Goal: Task Accomplishment & Management: Complete application form

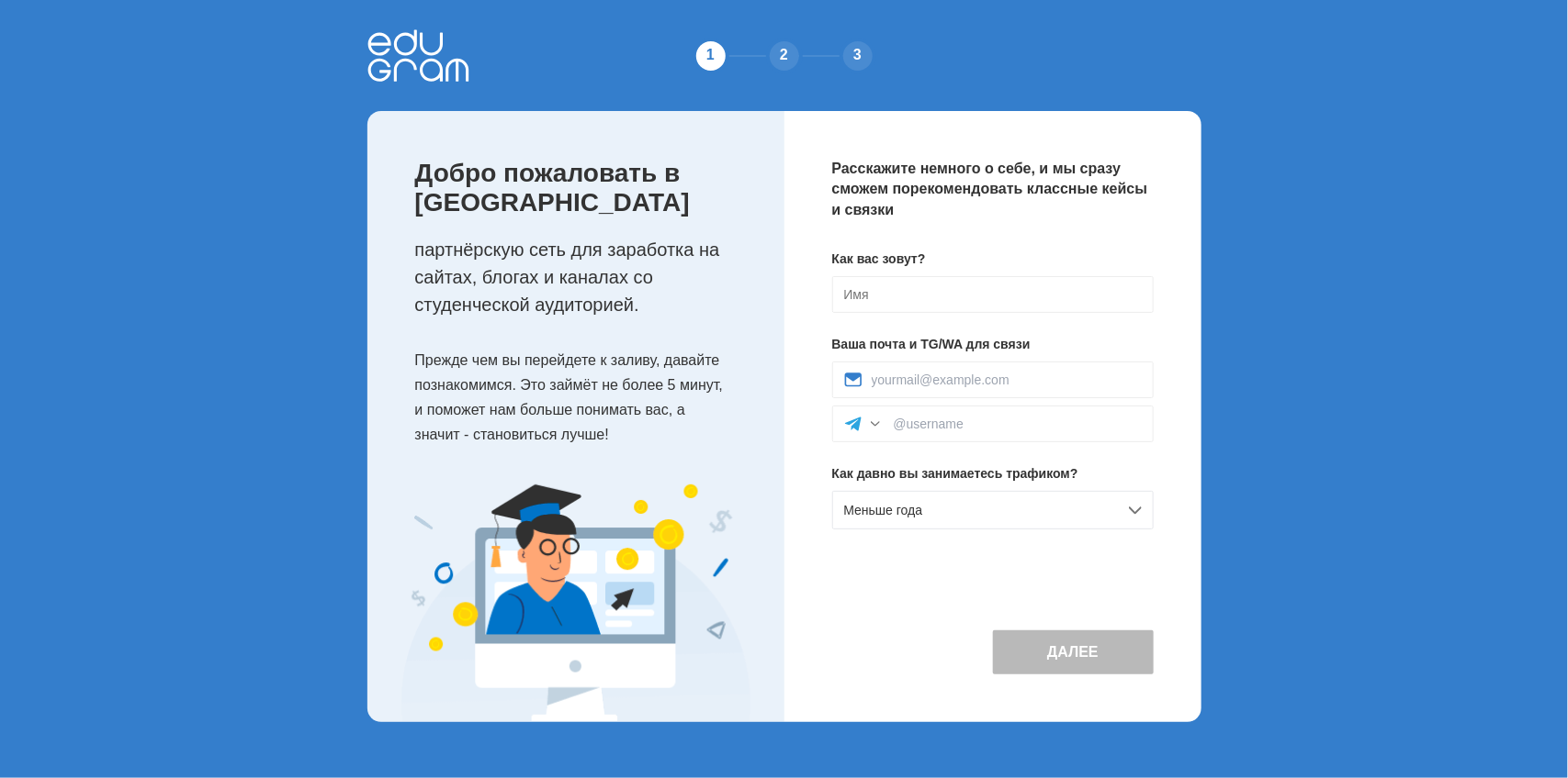
click at [780, 52] on div "2" at bounding box center [784, 56] width 37 height 37
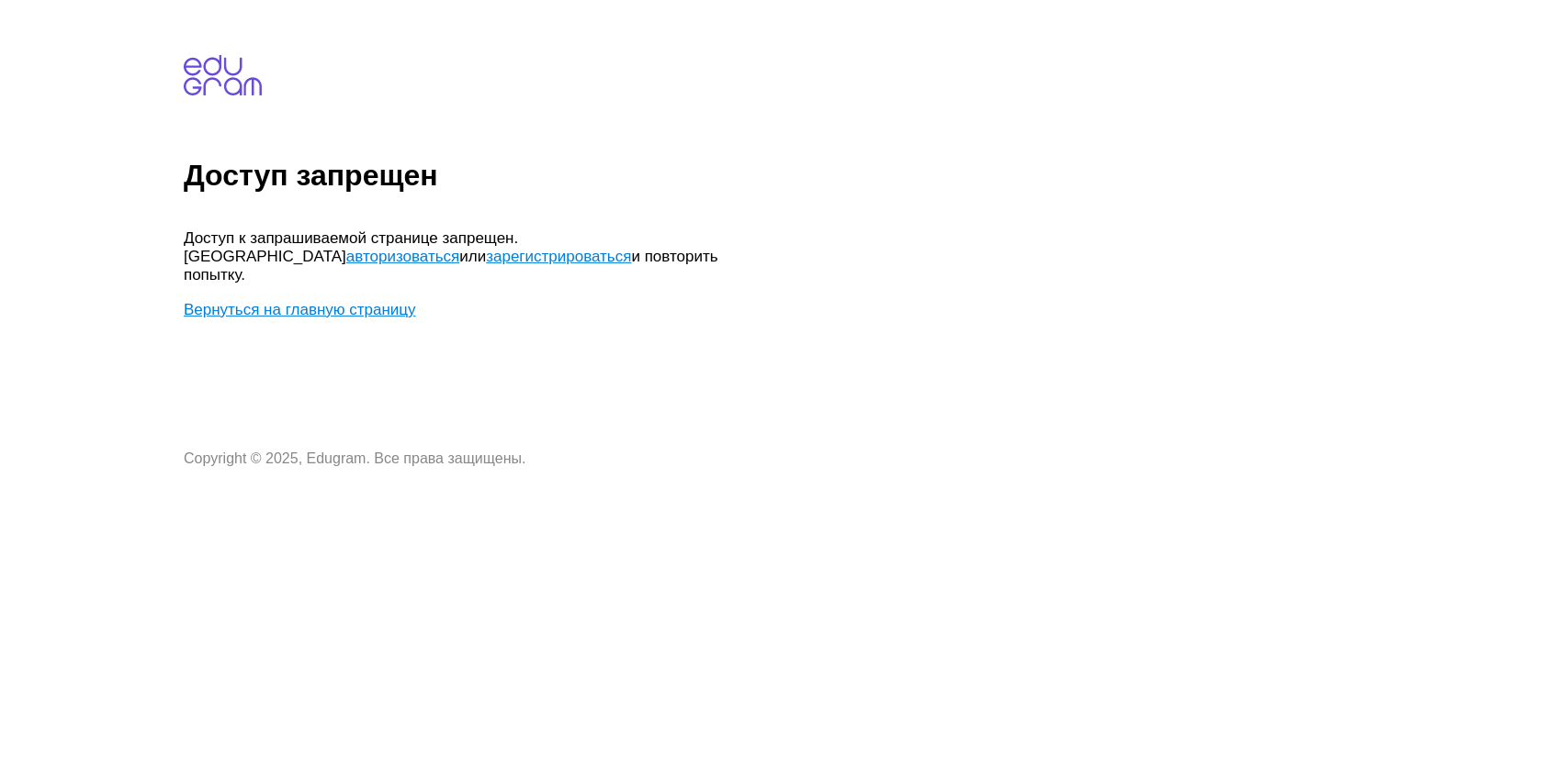
click at [459, 248] on link "авторизоваться" at bounding box center [402, 256] width 113 height 18
click at [369, 277] on body "Доступ запрещен Доступ к запрашиваемой странице запрещен. Попробуйте авторизова…" at bounding box center [872, 237] width 1377 height 460
click at [360, 301] on link "Вернуться на главную страницу" at bounding box center [300, 310] width 232 height 18
click at [486, 259] on link "зарегистрироваться" at bounding box center [558, 256] width 145 height 18
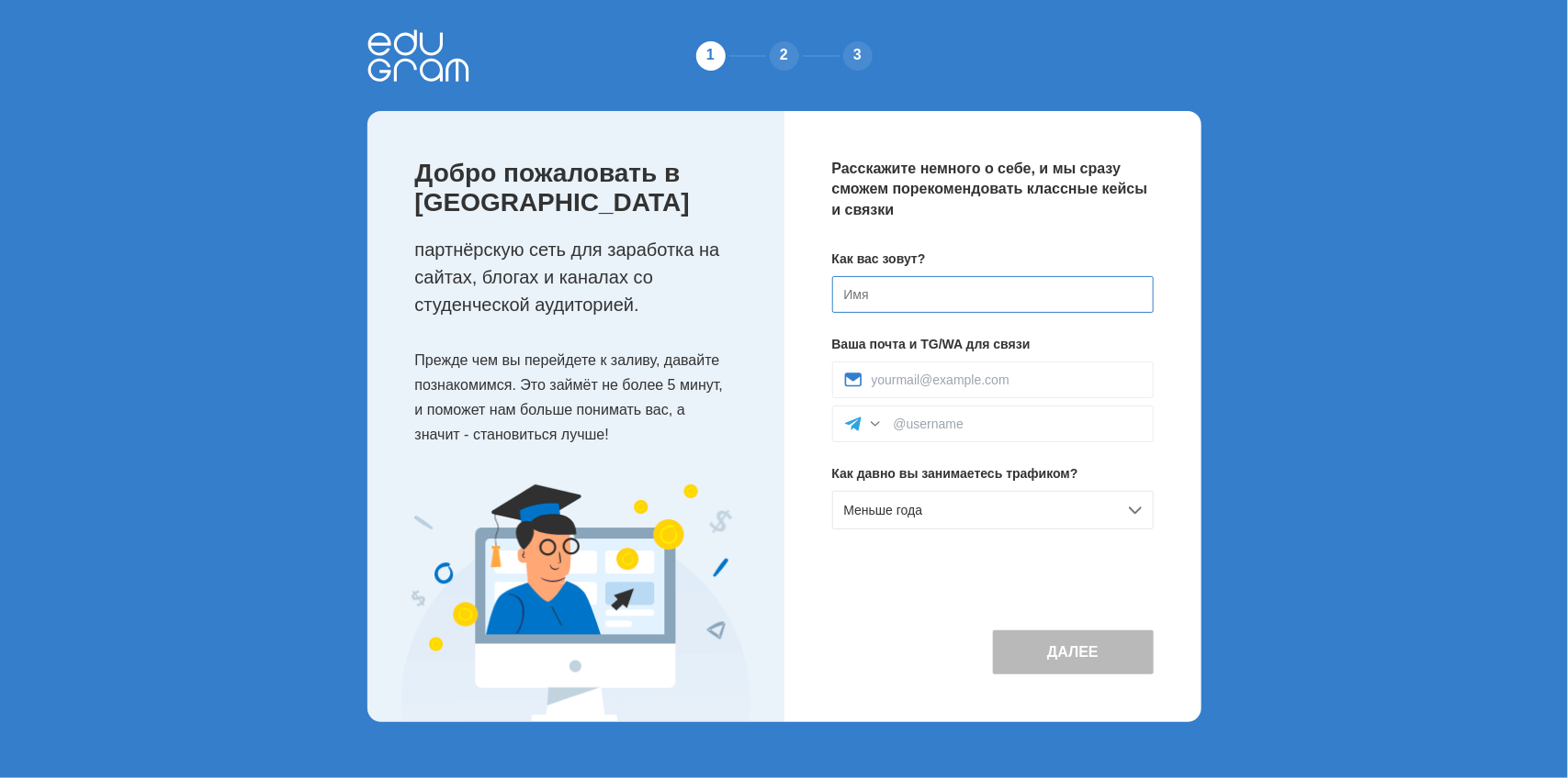
click at [911, 311] on input at bounding box center [992, 295] width 321 height 37
type input "[PERSON_NAME]"
click at [932, 379] on input at bounding box center [1006, 380] width 270 height 15
click at [943, 61] on header "1 2 3" at bounding box center [784, 55] width 834 height 111
click at [965, 369] on div at bounding box center [992, 380] width 321 height 37
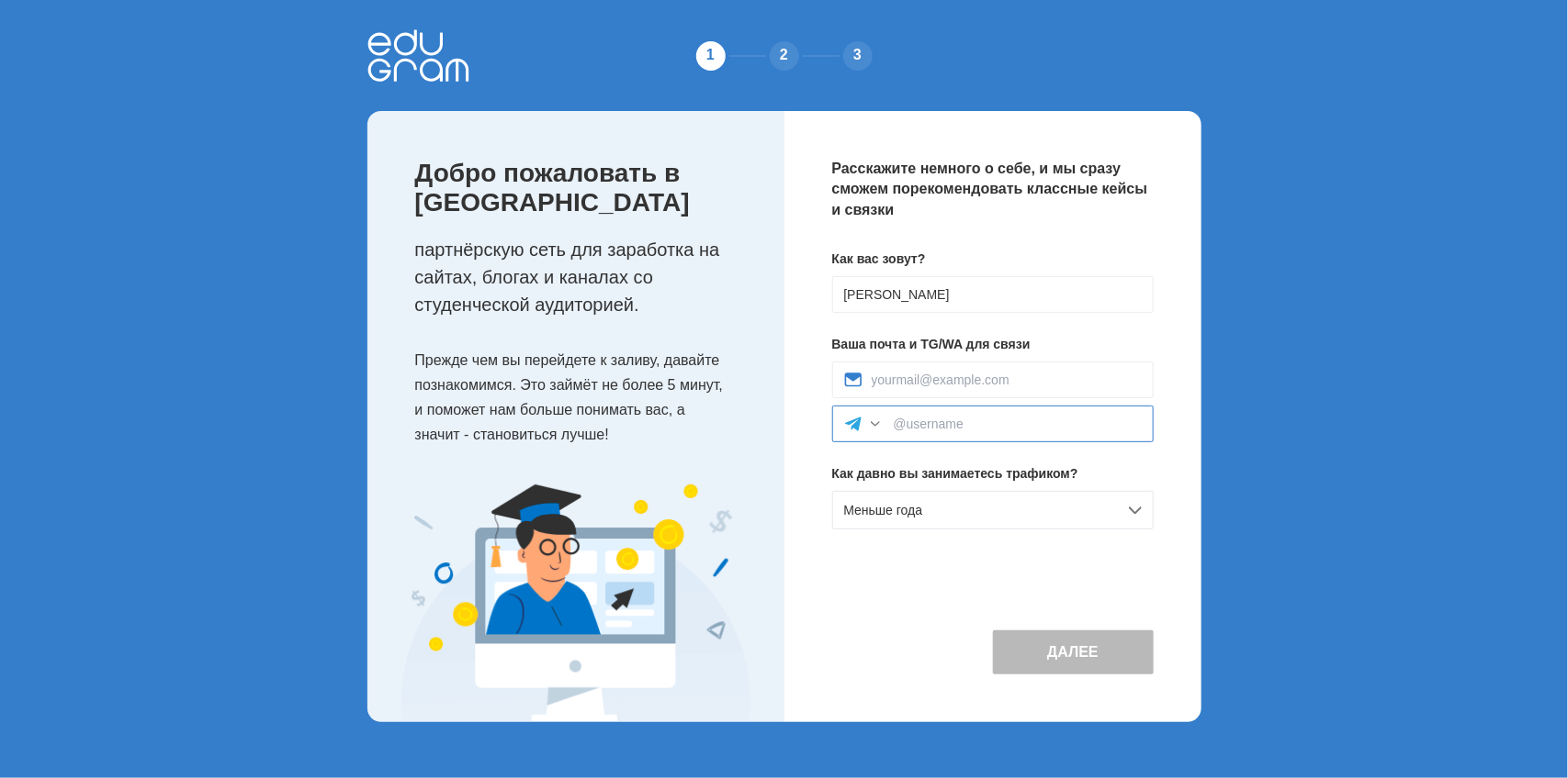
click at [961, 423] on input at bounding box center [1017, 424] width 248 height 15
paste input "@Tutu_ruu"
type input "@Tutu_ruu"
click at [947, 372] on input at bounding box center [1006, 380] width 270 height 15
paste input "[EMAIL_ADDRESS][DOMAIN_NAME]"
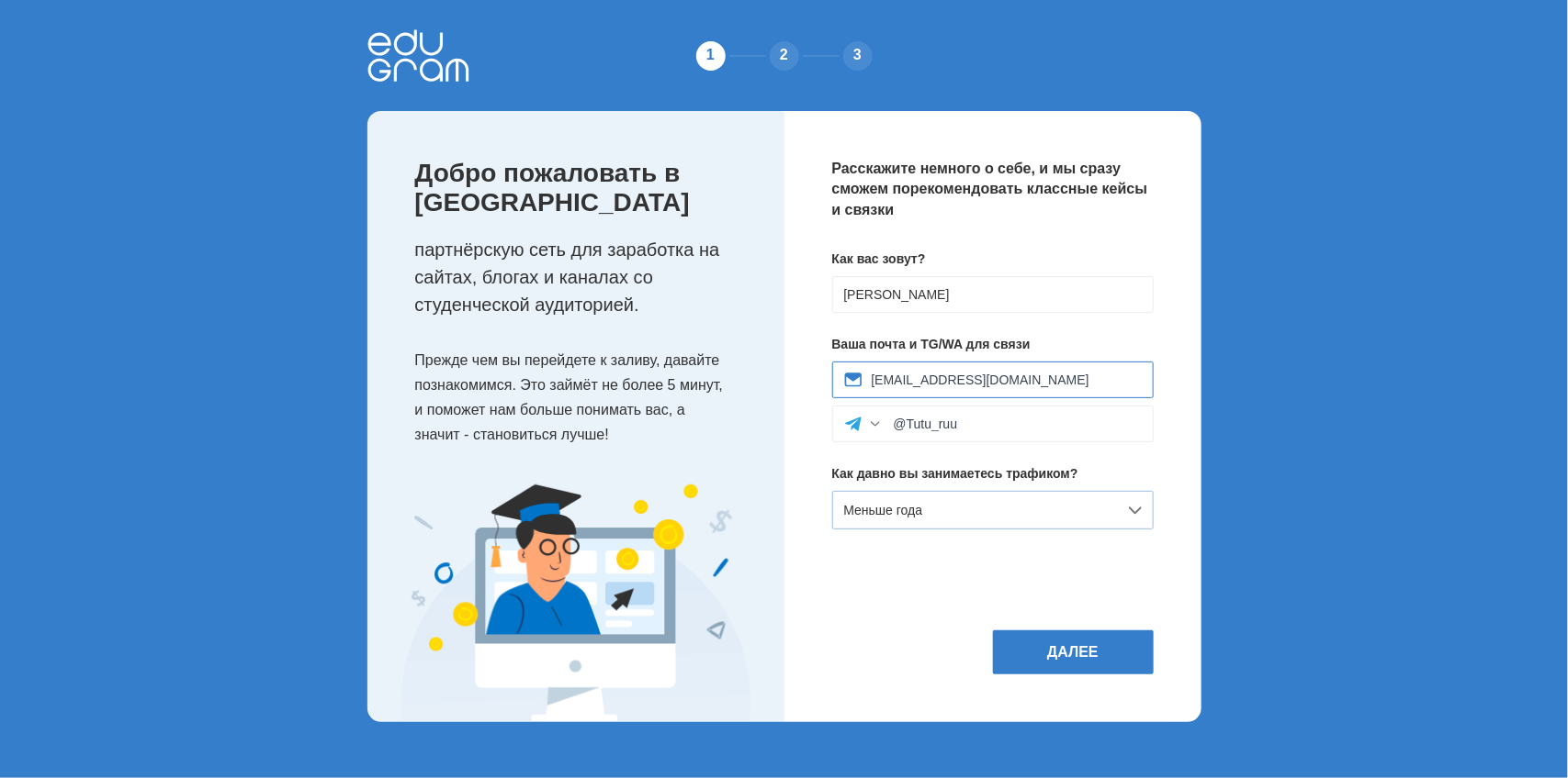
type input "[EMAIL_ADDRESS][DOMAIN_NAME]"
click at [1016, 516] on div "Меньше года" at bounding box center [992, 511] width 321 height 39
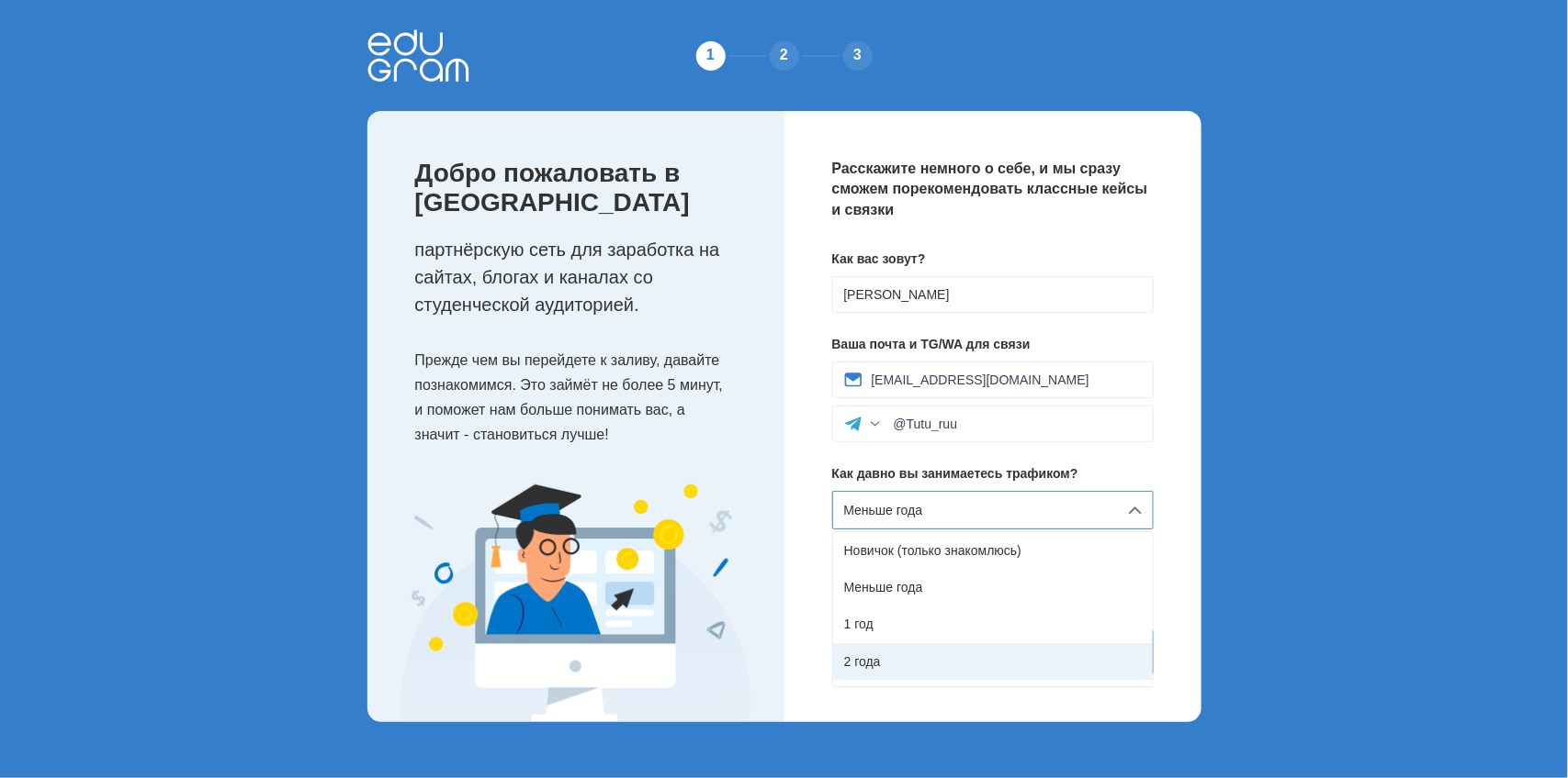
scroll to position [103, 0]
click at [965, 662] on div "5 лет и более" at bounding box center [992, 669] width 320 height 37
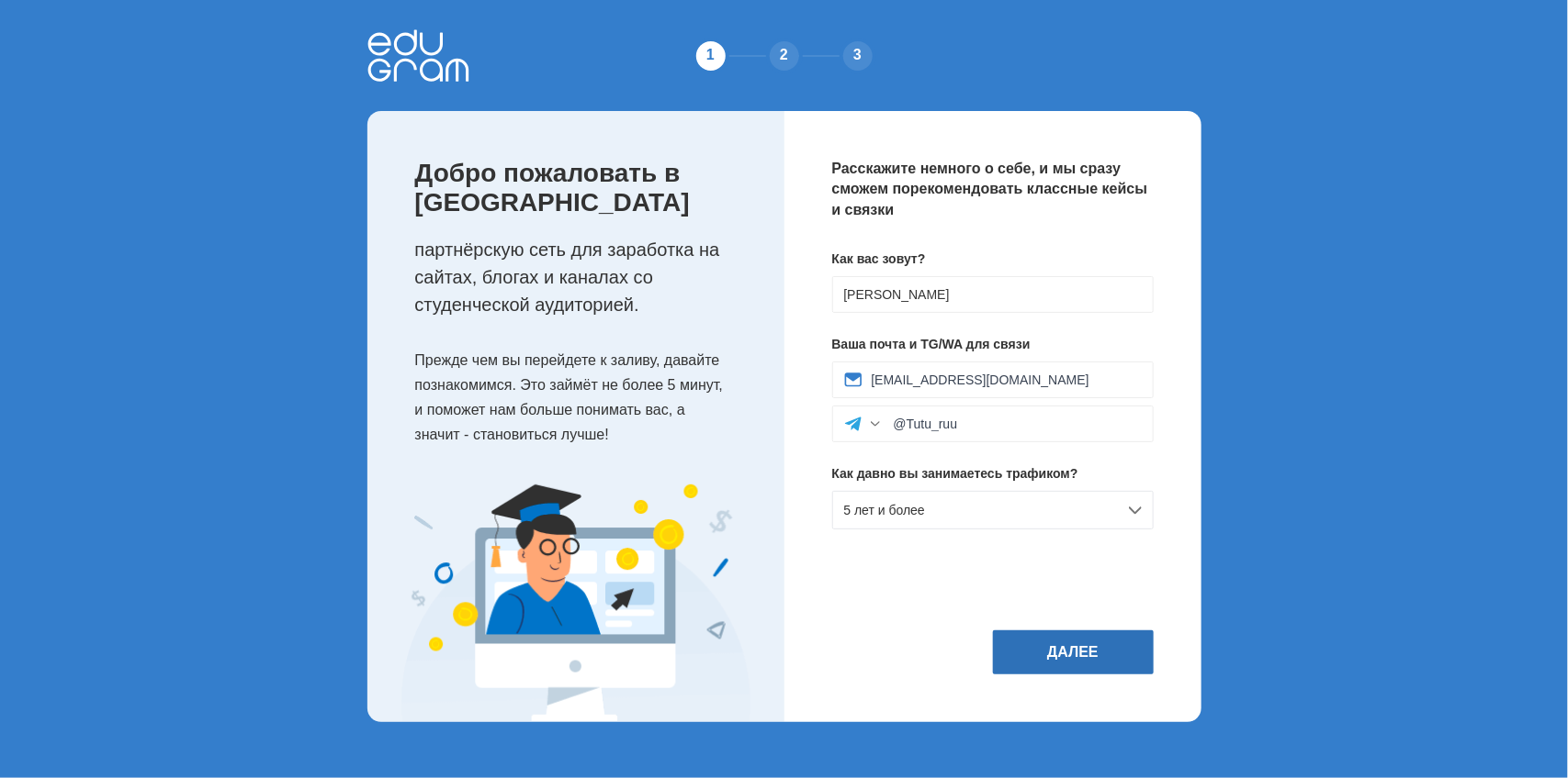
click at [1008, 656] on button "Далее" at bounding box center [1073, 653] width 160 height 44
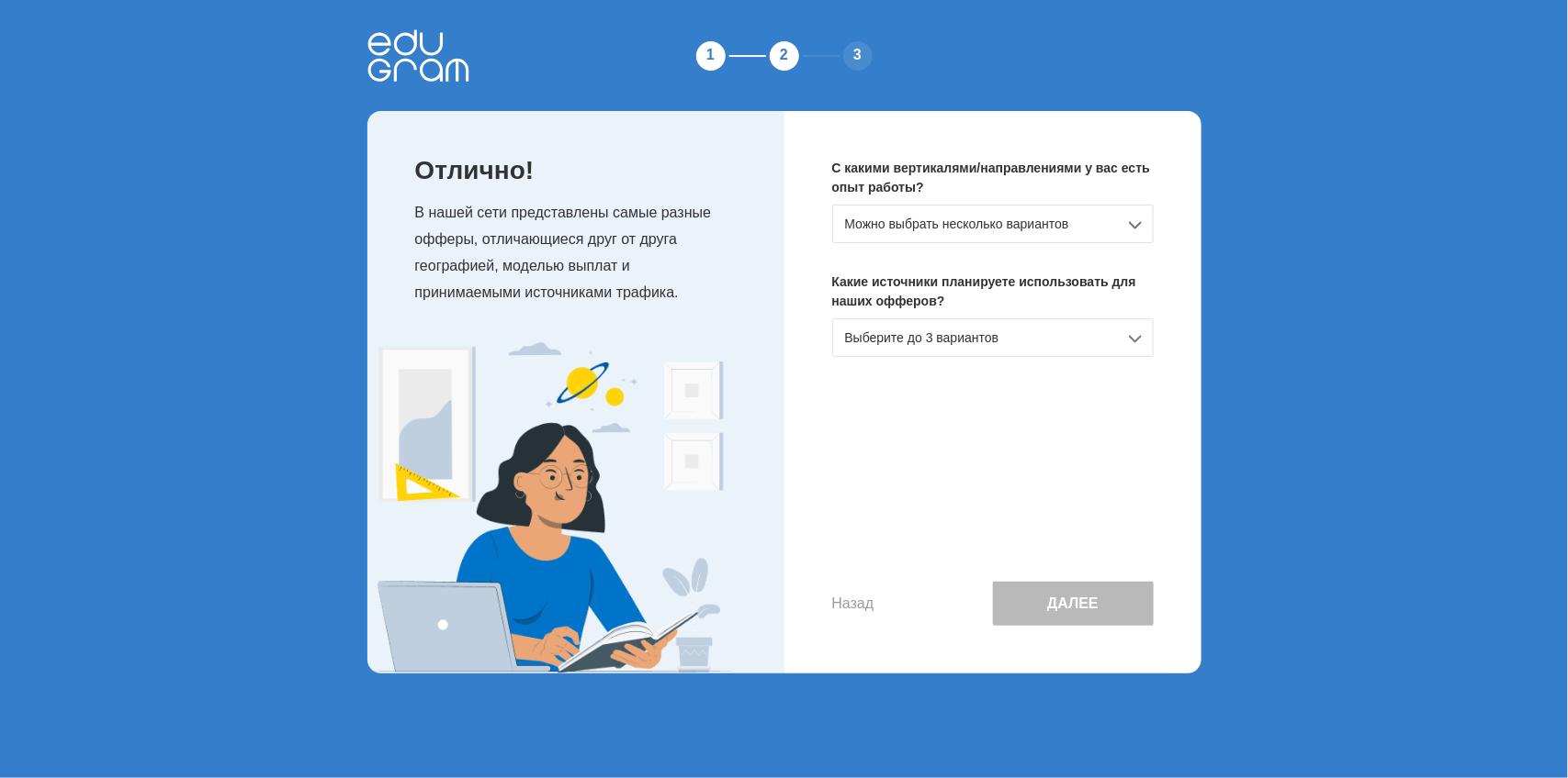
click at [898, 313] on div "С какими вертикалями/направлениями у вас есть опыт работы? Можно выбрать нескол…" at bounding box center [992, 392] width 417 height 562
click at [897, 339] on div "Выберите до 3 вариантов" at bounding box center [992, 338] width 321 height 39
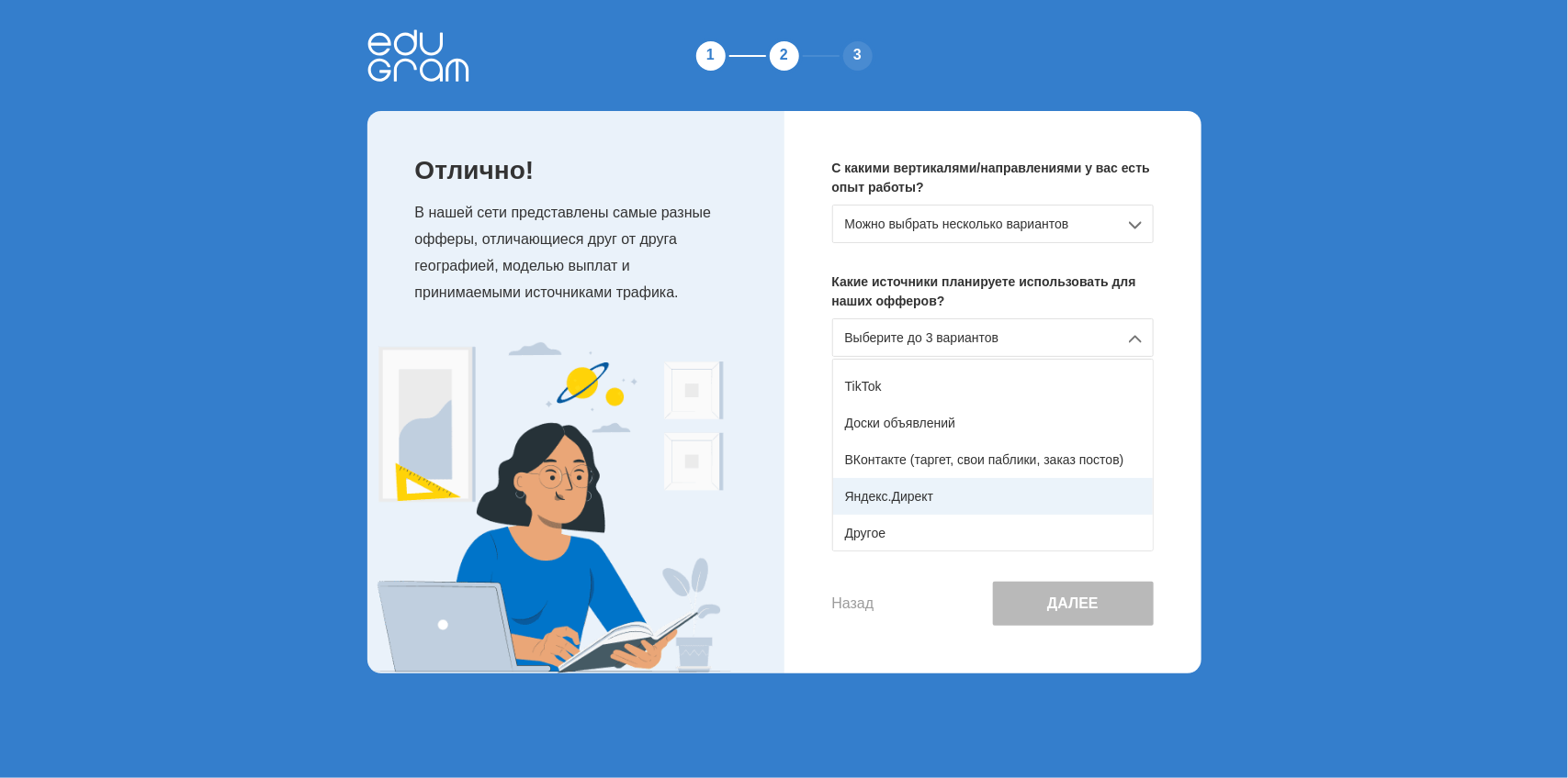
scroll to position [186, 0]
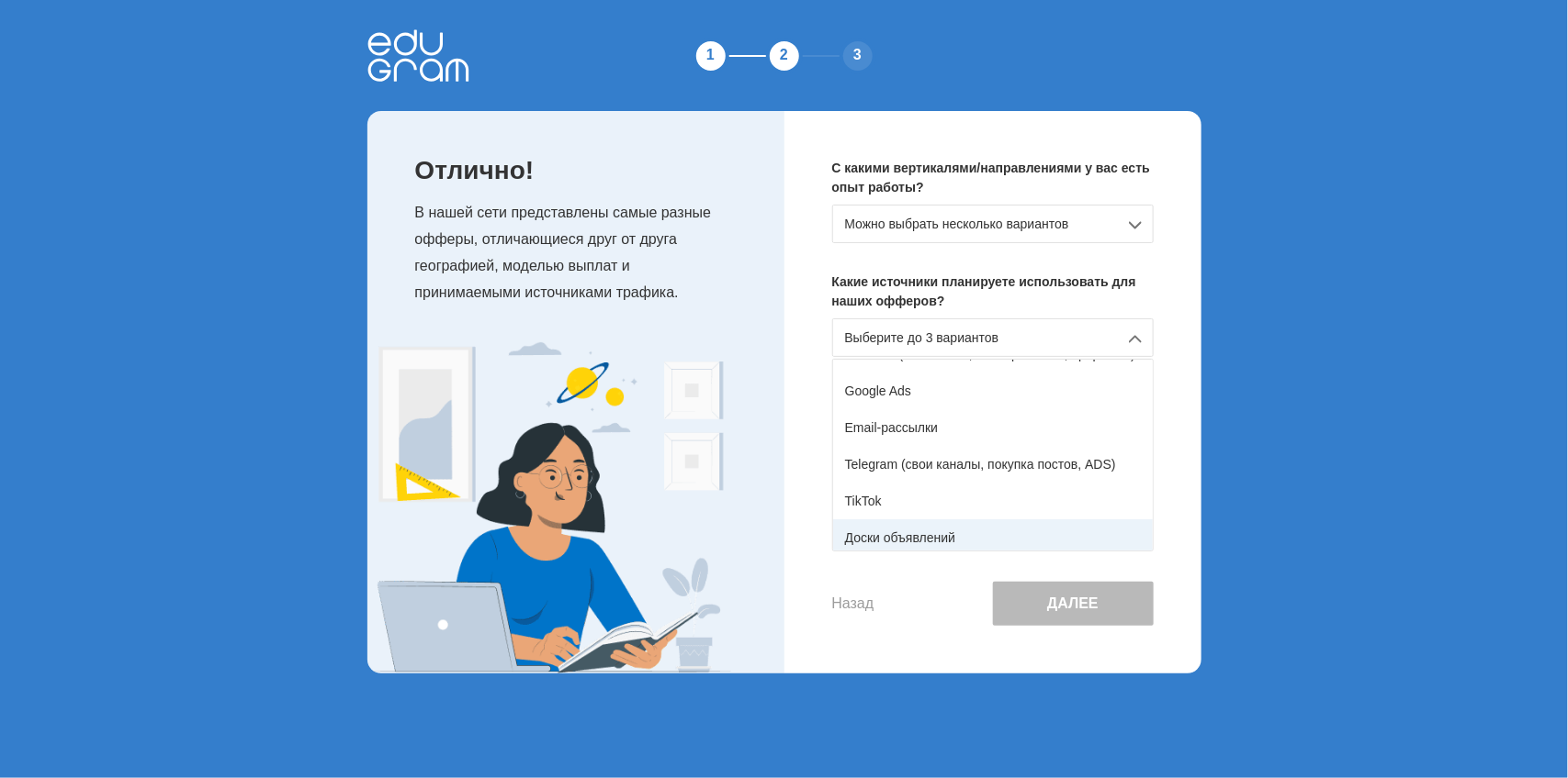
click at [932, 528] on div "Доски объявлений" at bounding box center [992, 538] width 320 height 37
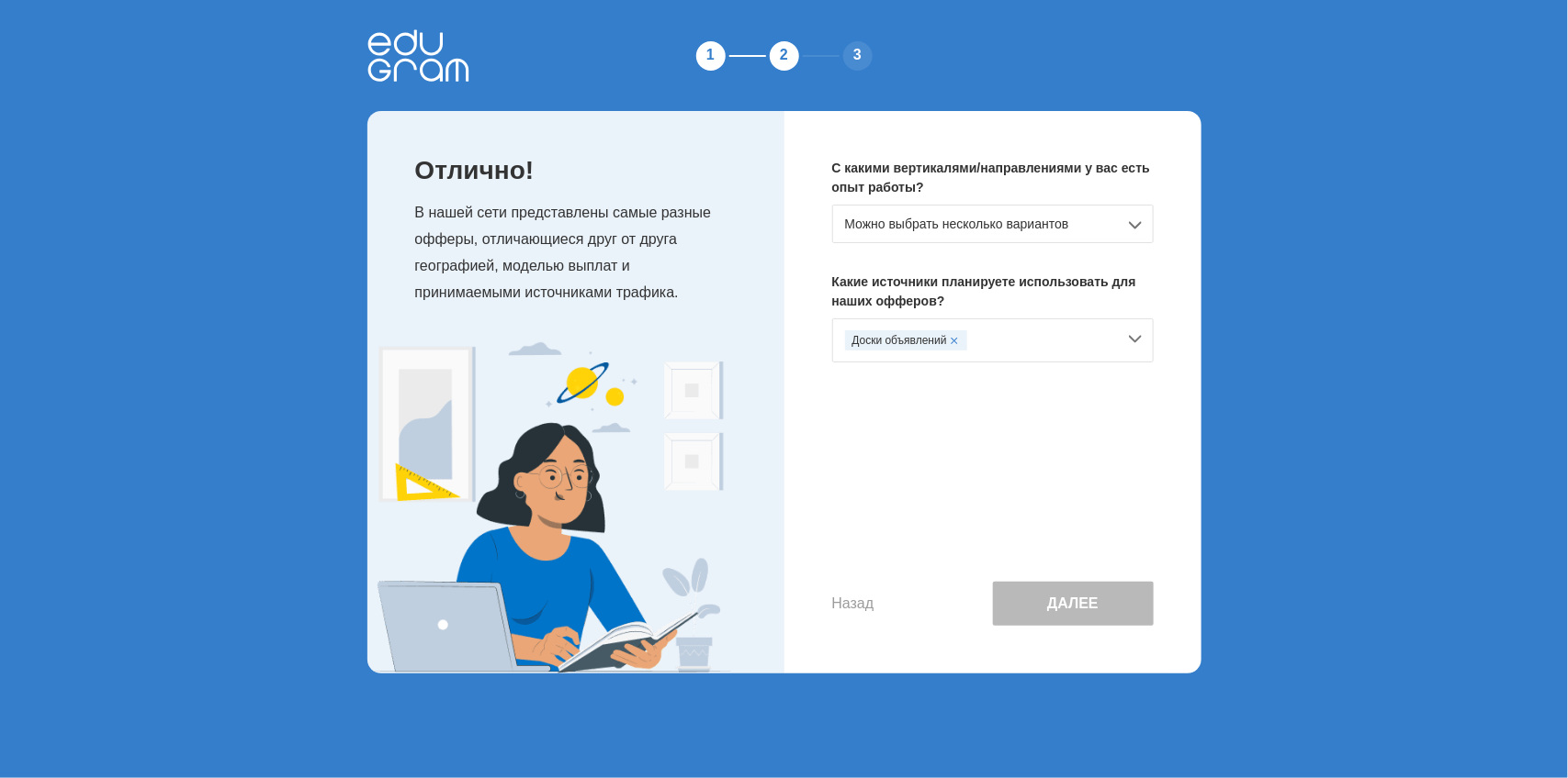
click at [896, 240] on div "Можно выбрать несколько вариантов" at bounding box center [992, 224] width 321 height 39
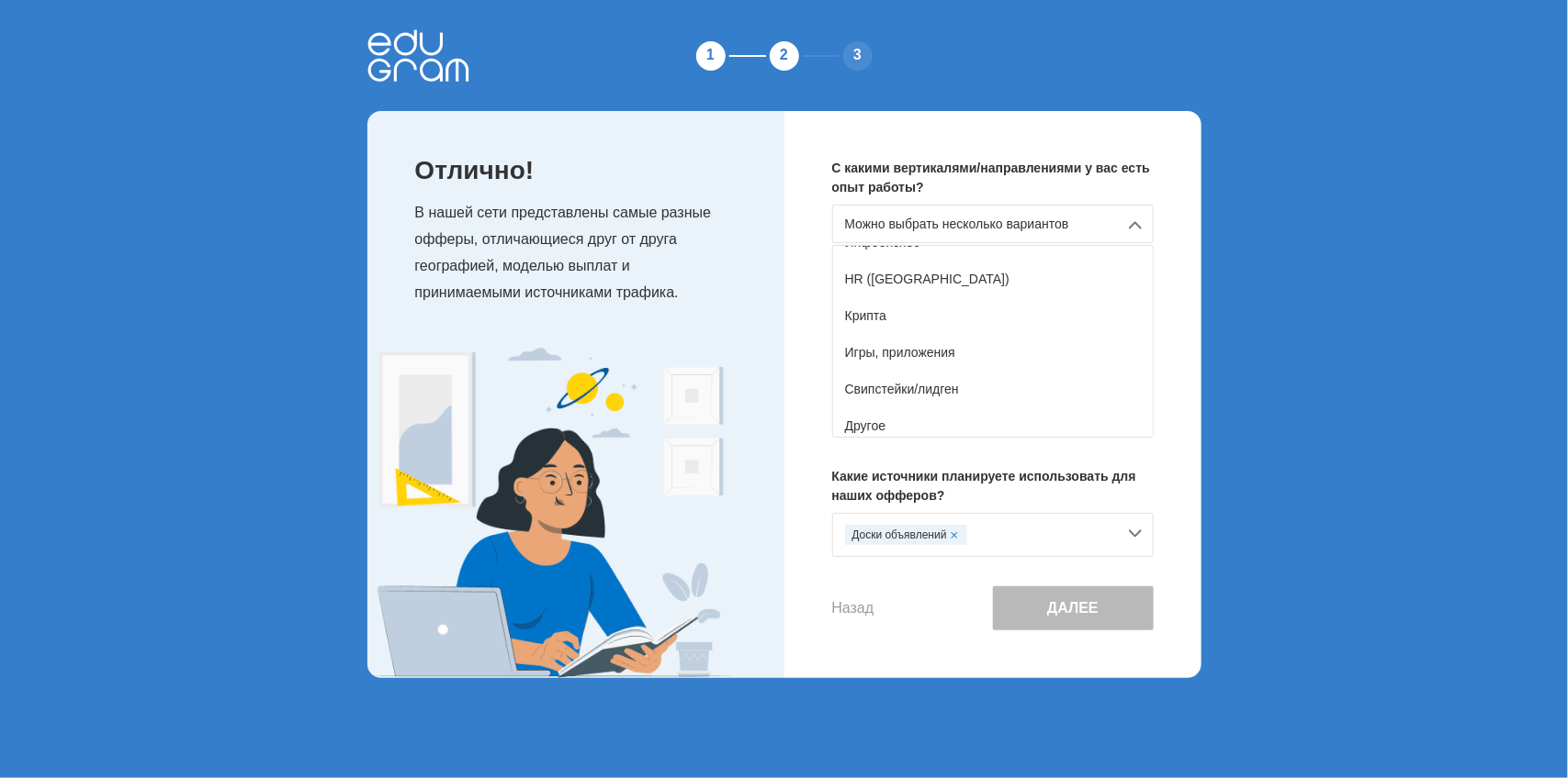
scroll to position [324, 0]
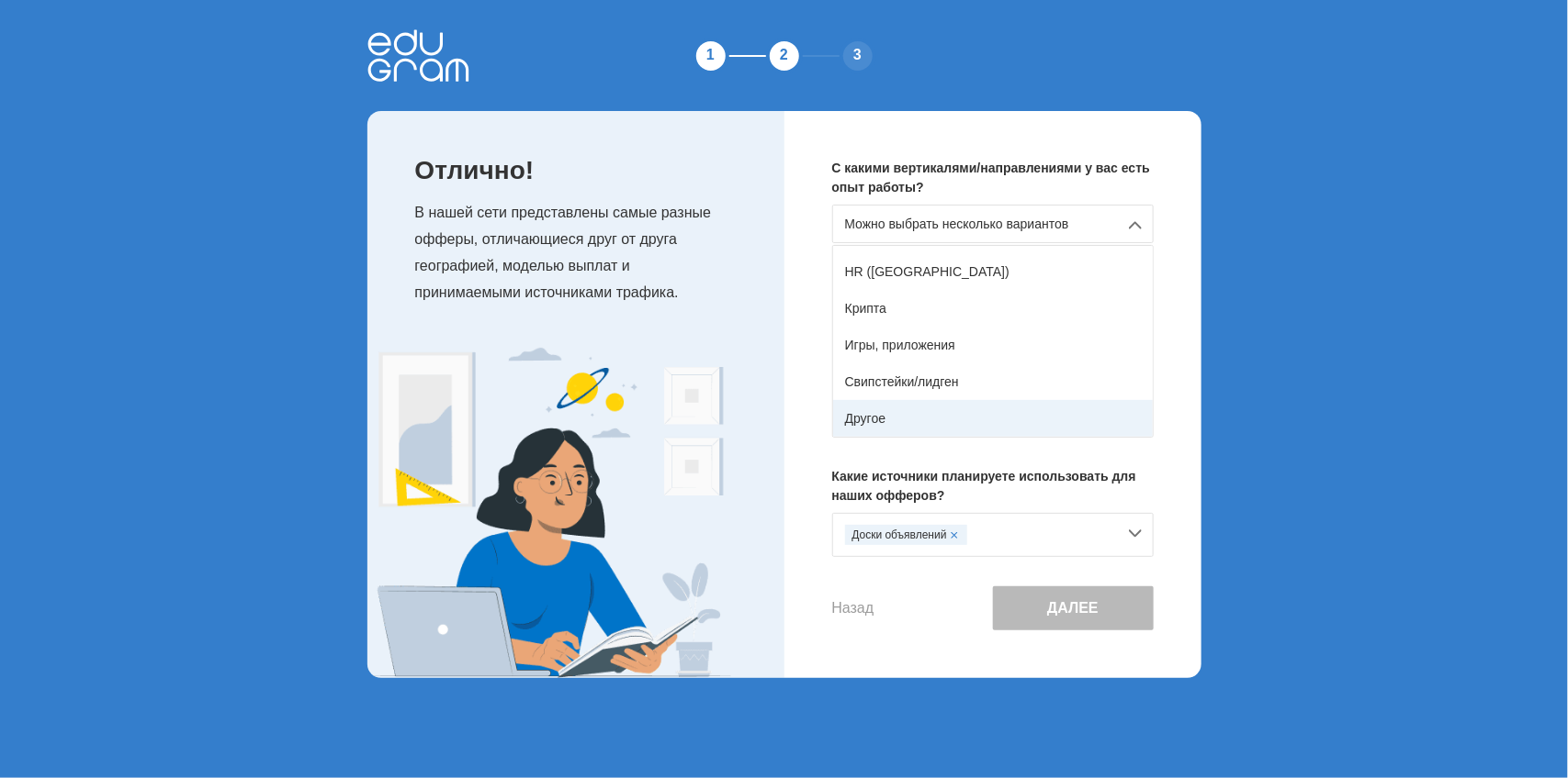
click at [944, 422] on div "Другое" at bounding box center [992, 418] width 320 height 37
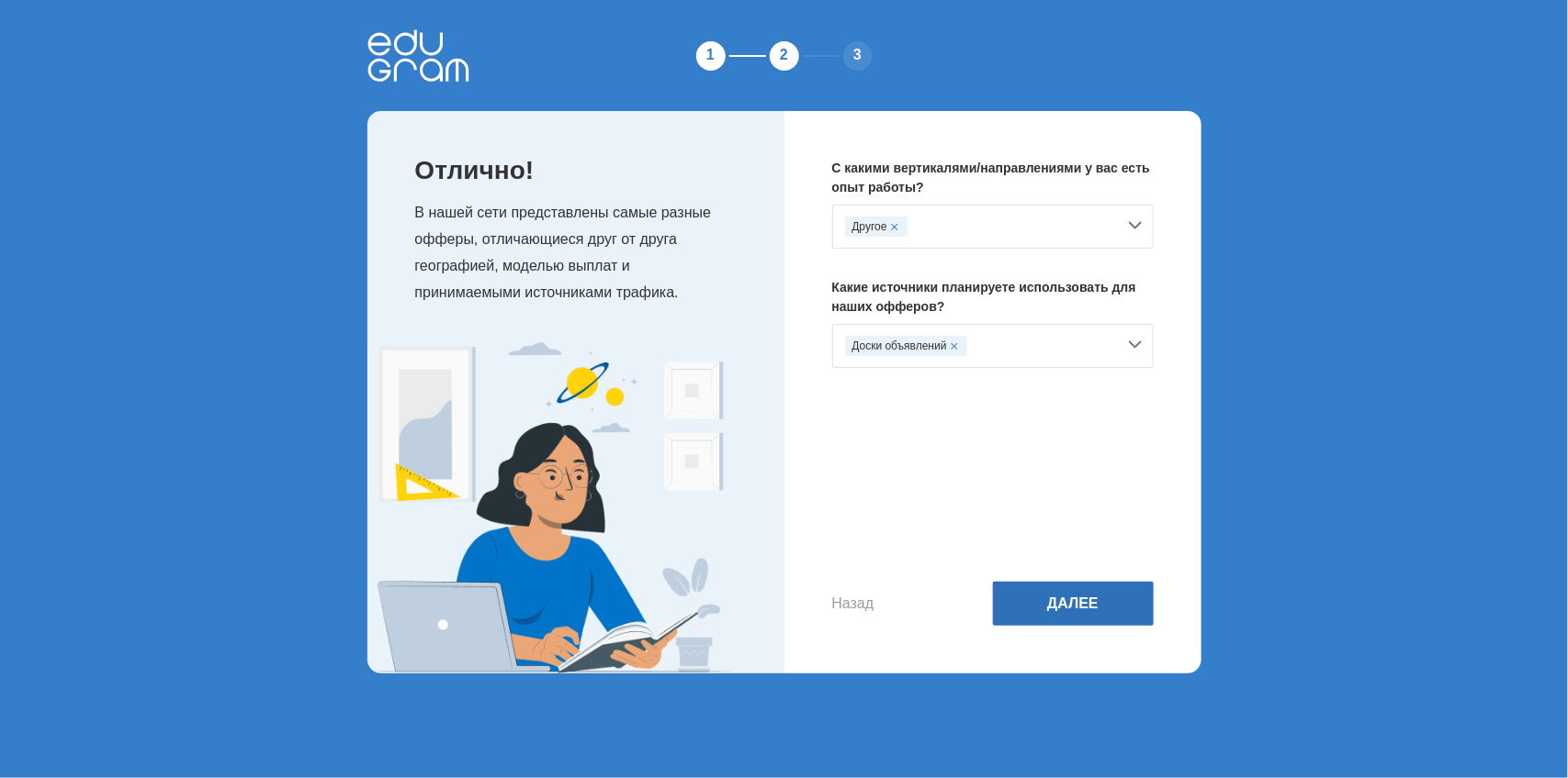
click at [1067, 587] on button "Далее" at bounding box center [1073, 604] width 160 height 44
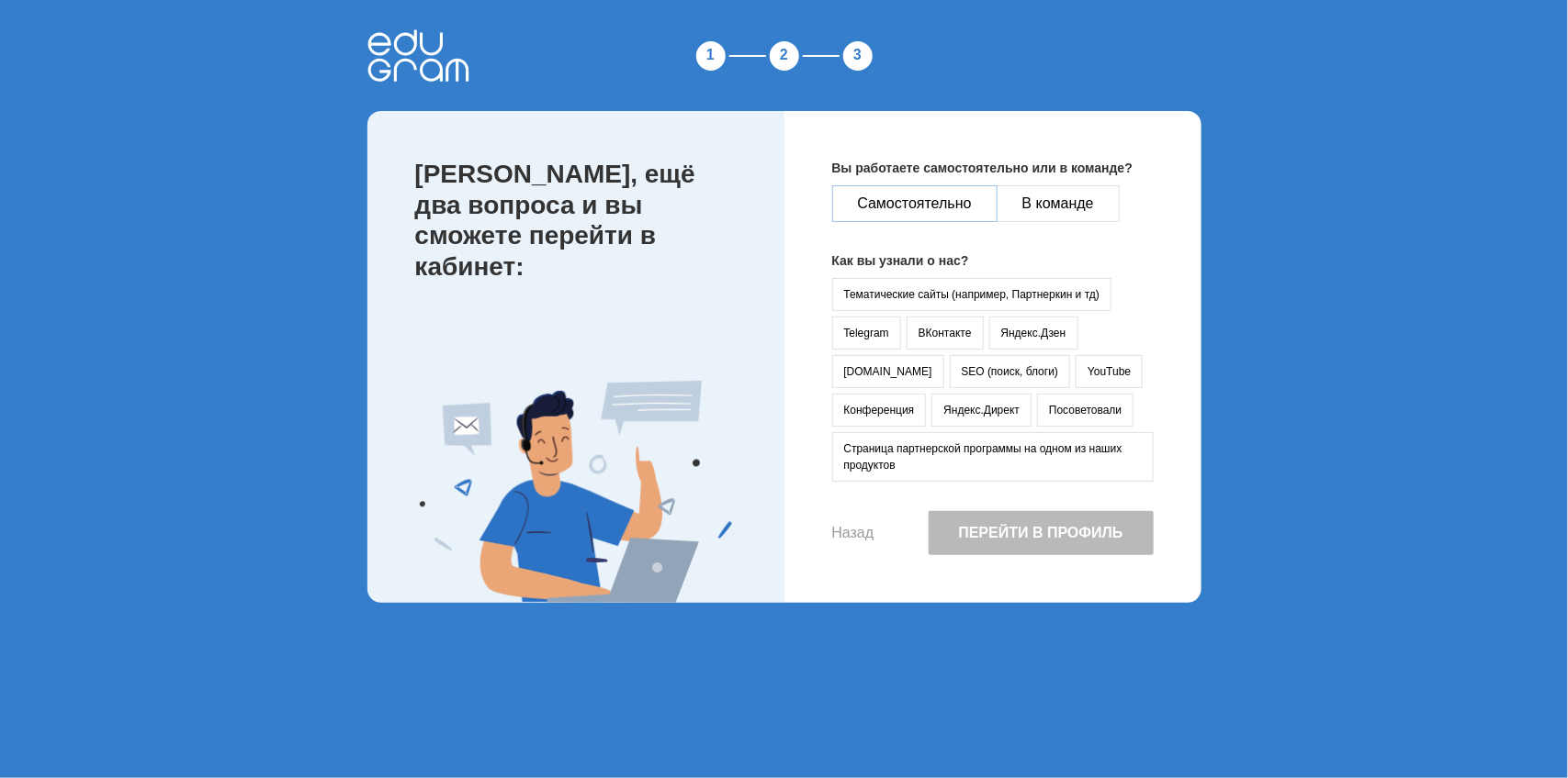
click at [973, 209] on button "Самостоятельно" at bounding box center [914, 204] width 165 height 37
click at [1037, 408] on button "Посоветовали" at bounding box center [1085, 410] width 97 height 33
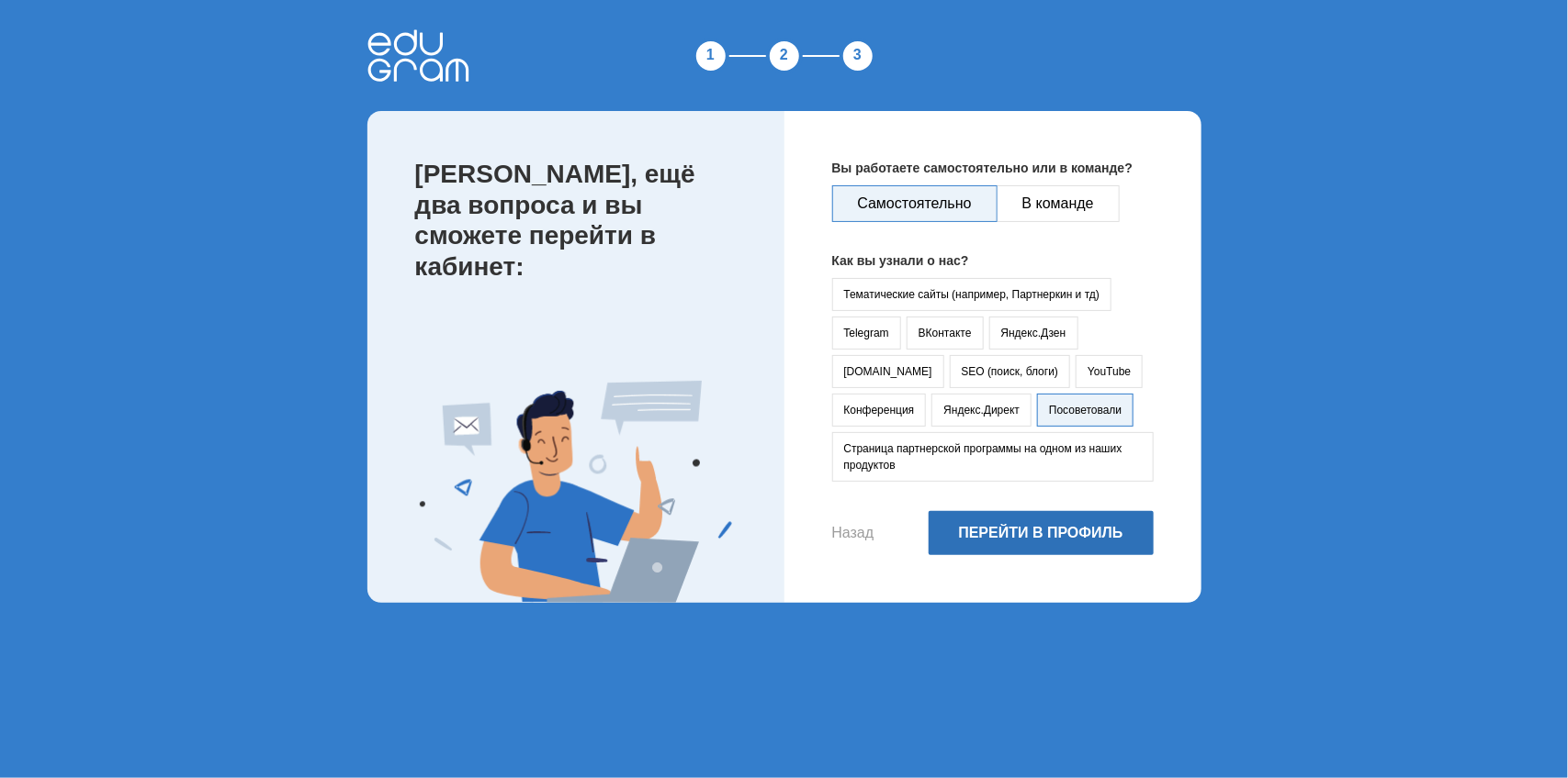
click at [1039, 535] on button "Перейти в профиль" at bounding box center [1041, 534] width 225 height 44
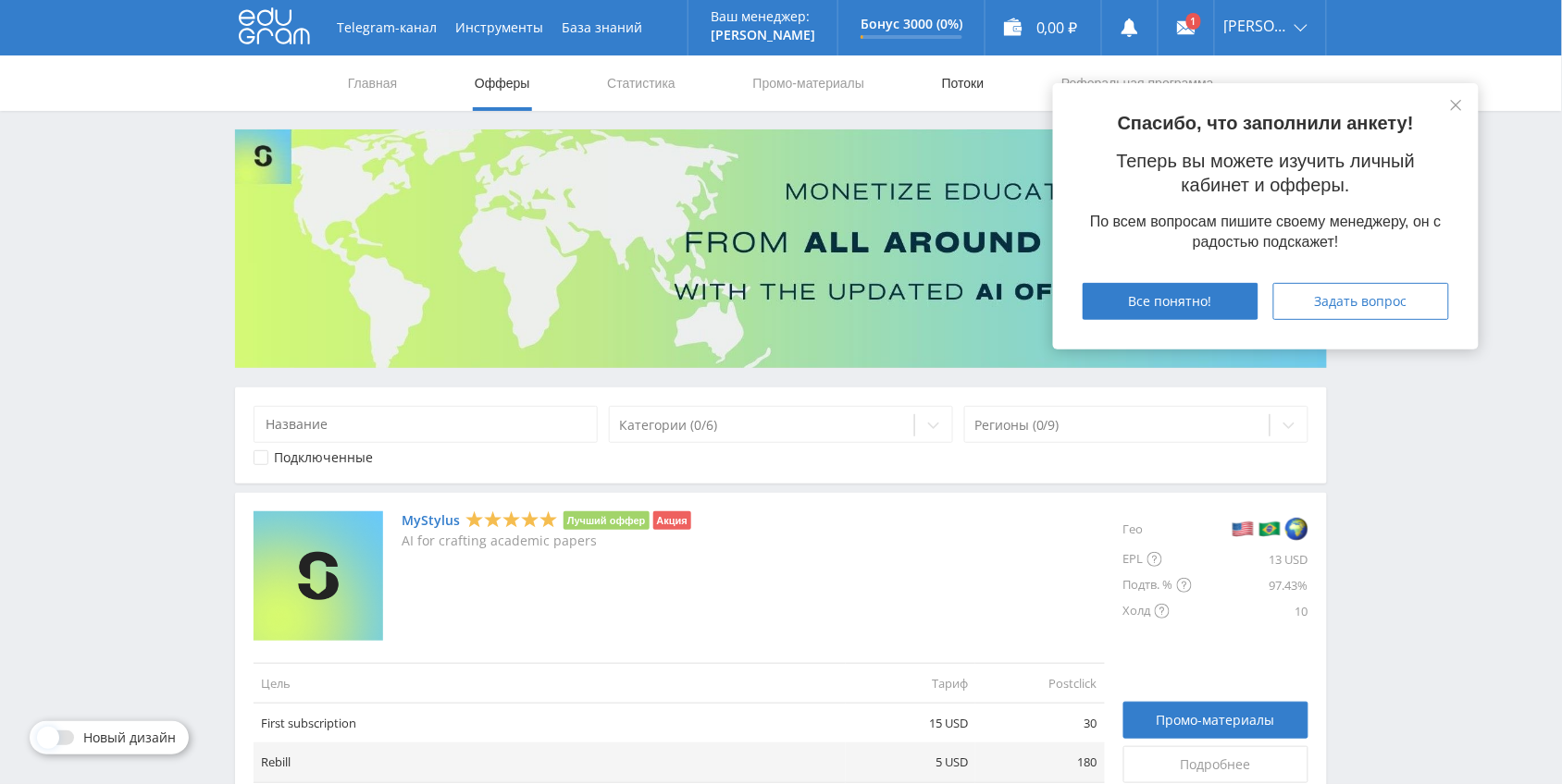
click at [961, 102] on link "Потоки" at bounding box center [964, 84] width 46 height 56
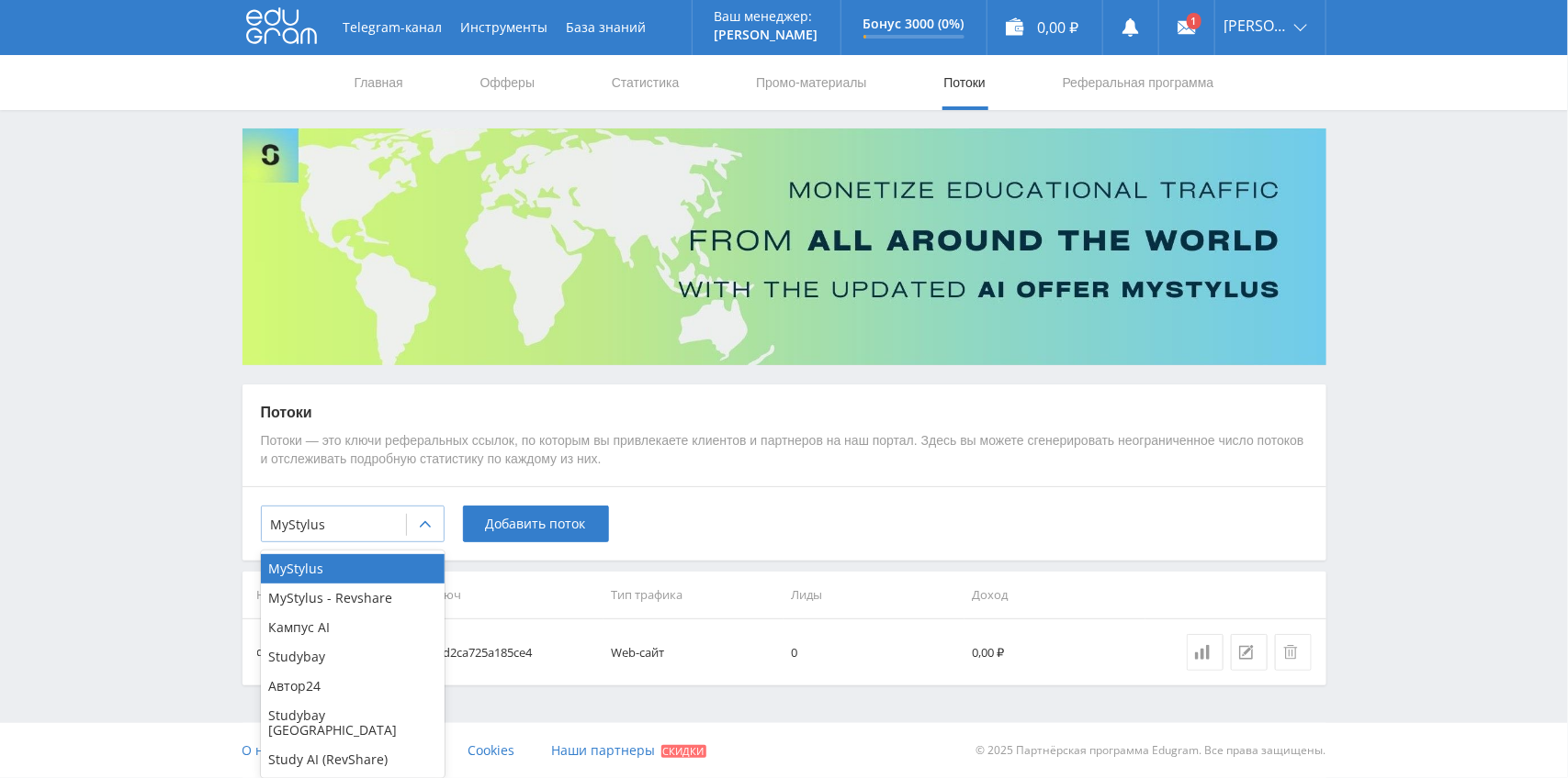
click at [419, 522] on icon at bounding box center [425, 525] width 15 height 15
click at [358, 680] on div "Автор24" at bounding box center [352, 687] width 184 height 29
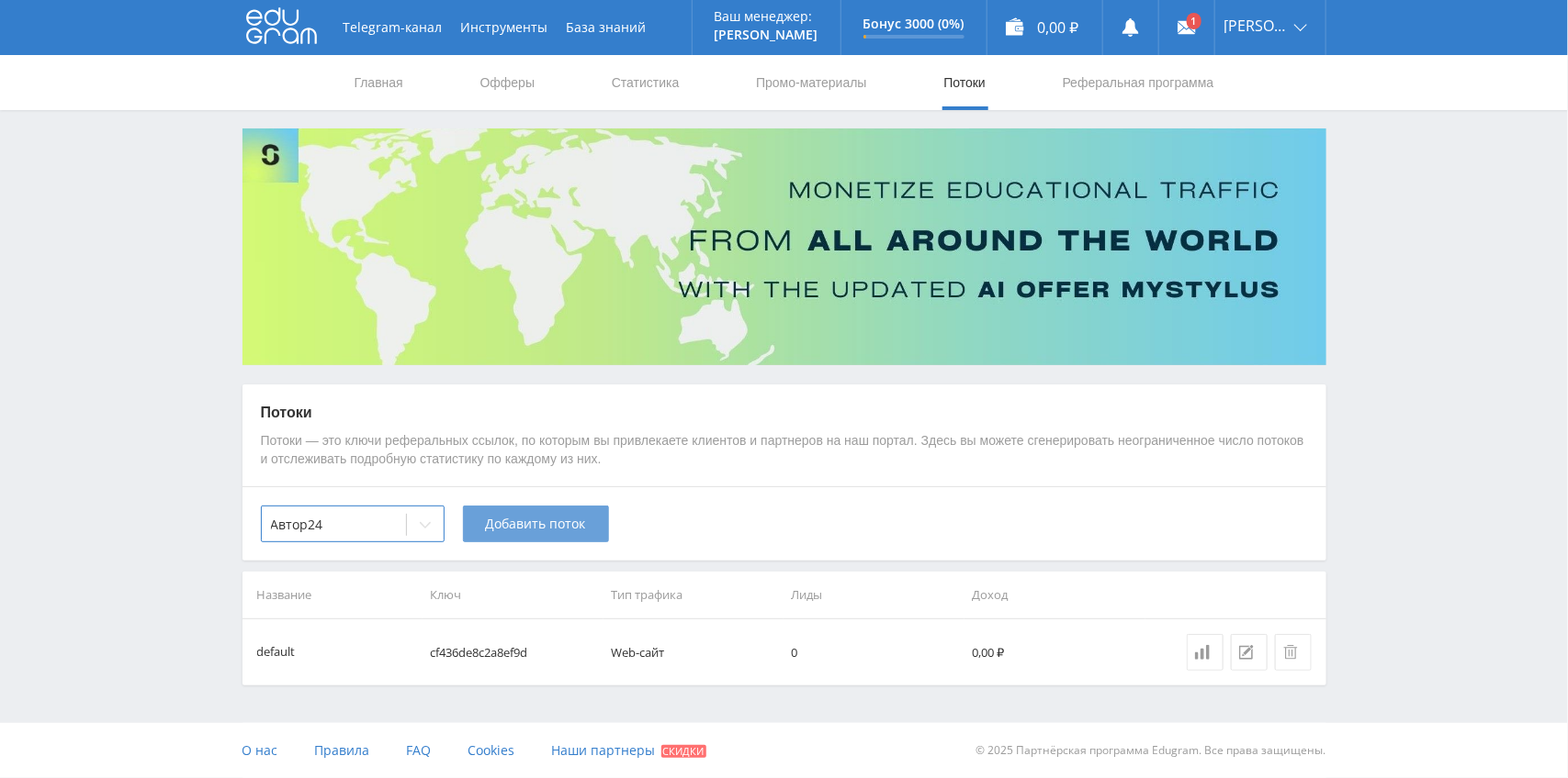
click at [513, 526] on span "Добавить поток" at bounding box center [536, 525] width 101 height 15
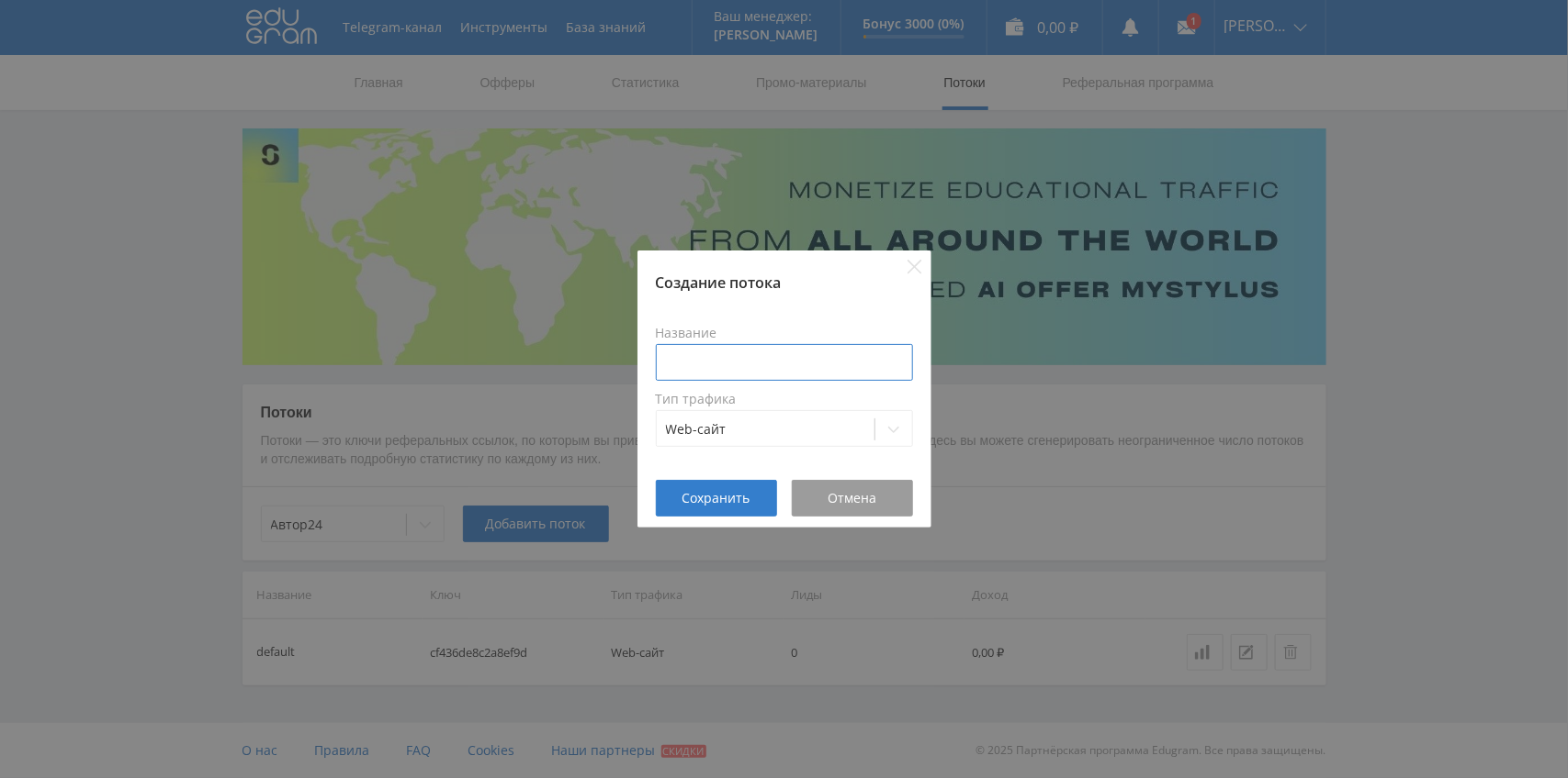
click at [746, 370] on input at bounding box center [784, 362] width 257 height 37
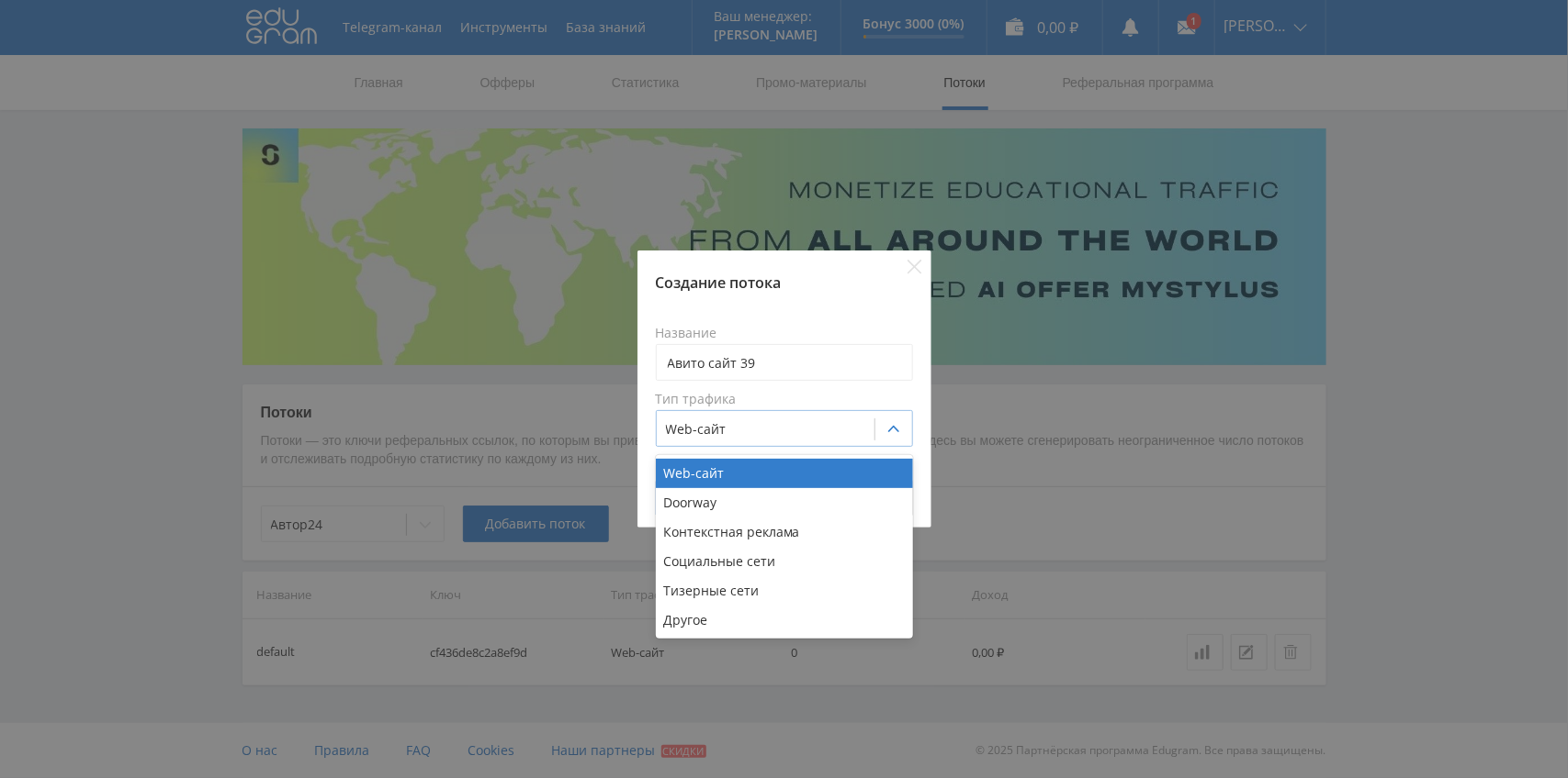
click at [883, 429] on div at bounding box center [894, 430] width 37 height 37
click at [768, 624] on div "Другое" at bounding box center [784, 620] width 257 height 29
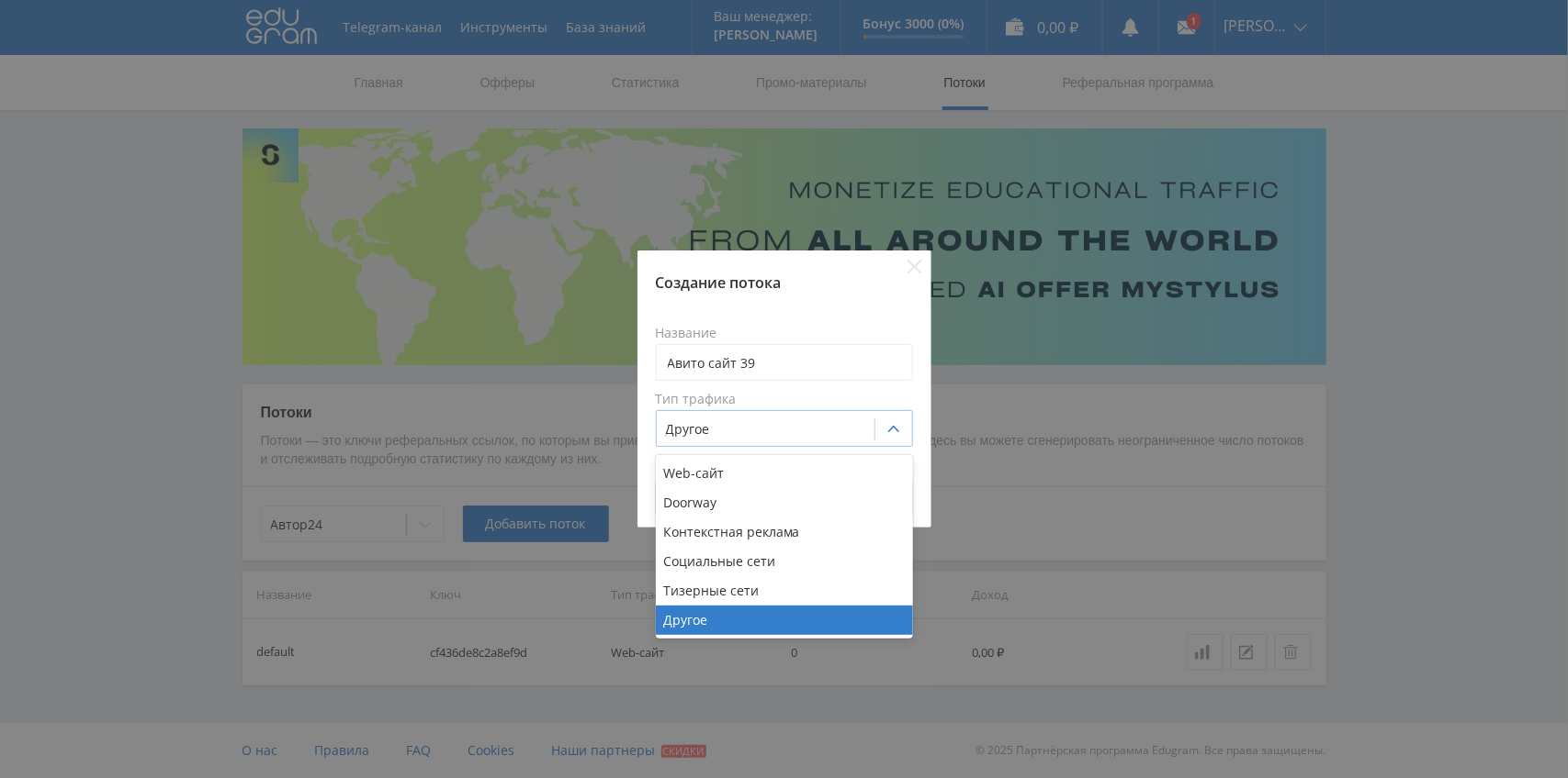
click at [763, 434] on div at bounding box center [766, 430] width 199 height 18
click at [757, 471] on div "Web-сайт" at bounding box center [784, 474] width 257 height 29
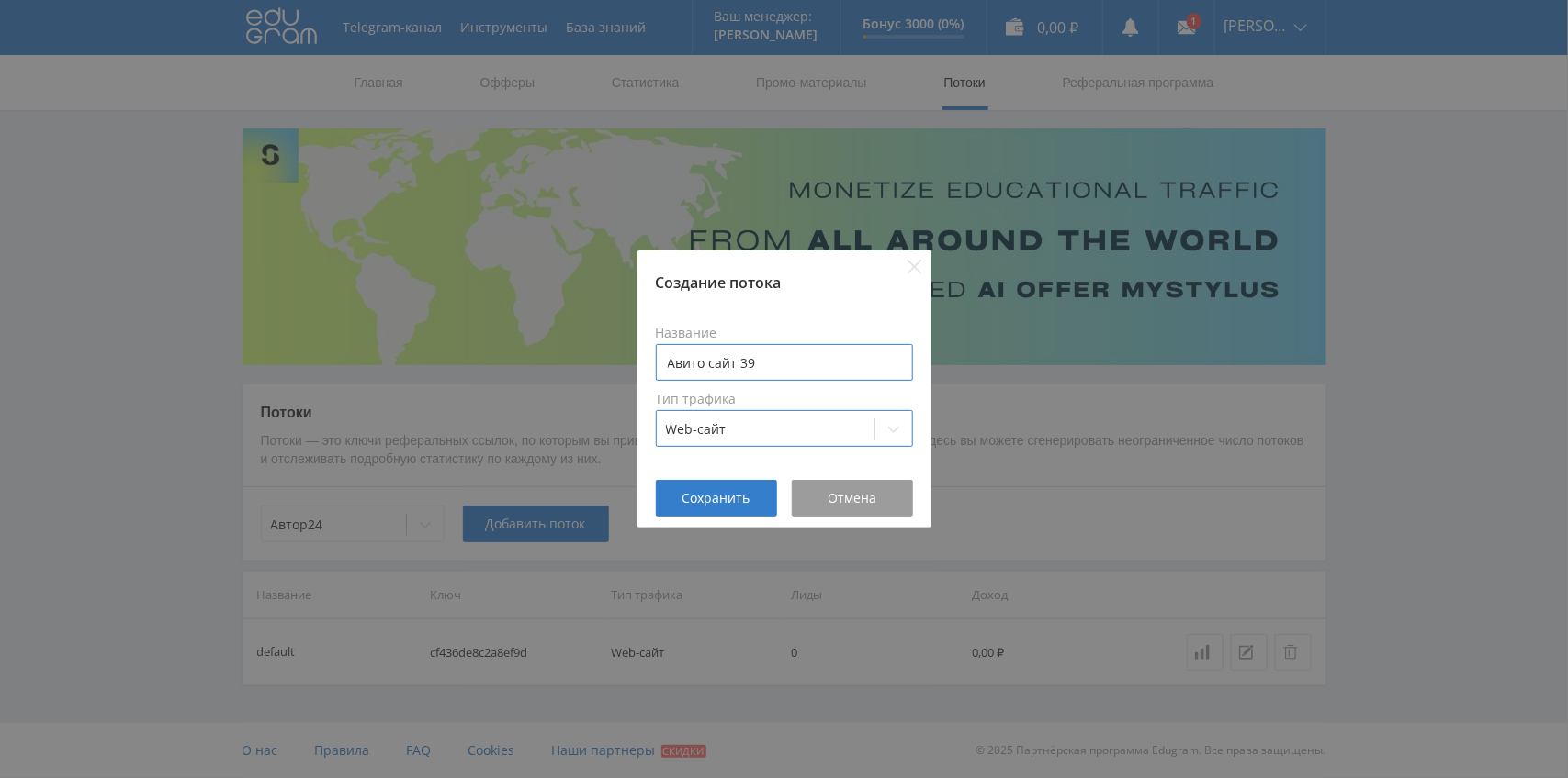
click at [740, 363] on input "Авито сайт 39" at bounding box center [784, 362] width 257 height 37
type input "Авито 39"
click at [696, 499] on span "Сохранить" at bounding box center [717, 499] width 68 height 15
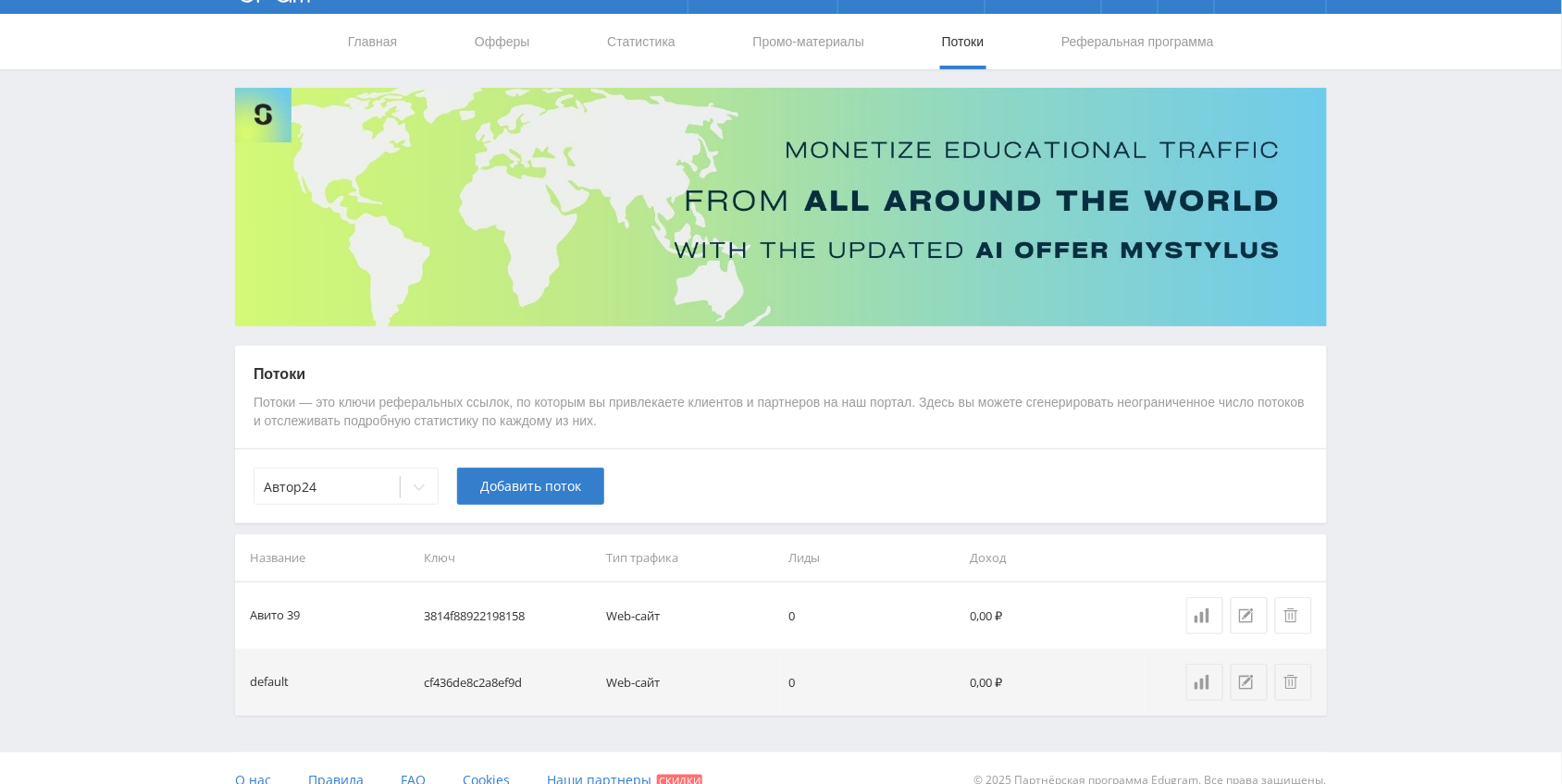
scroll to position [65, 0]
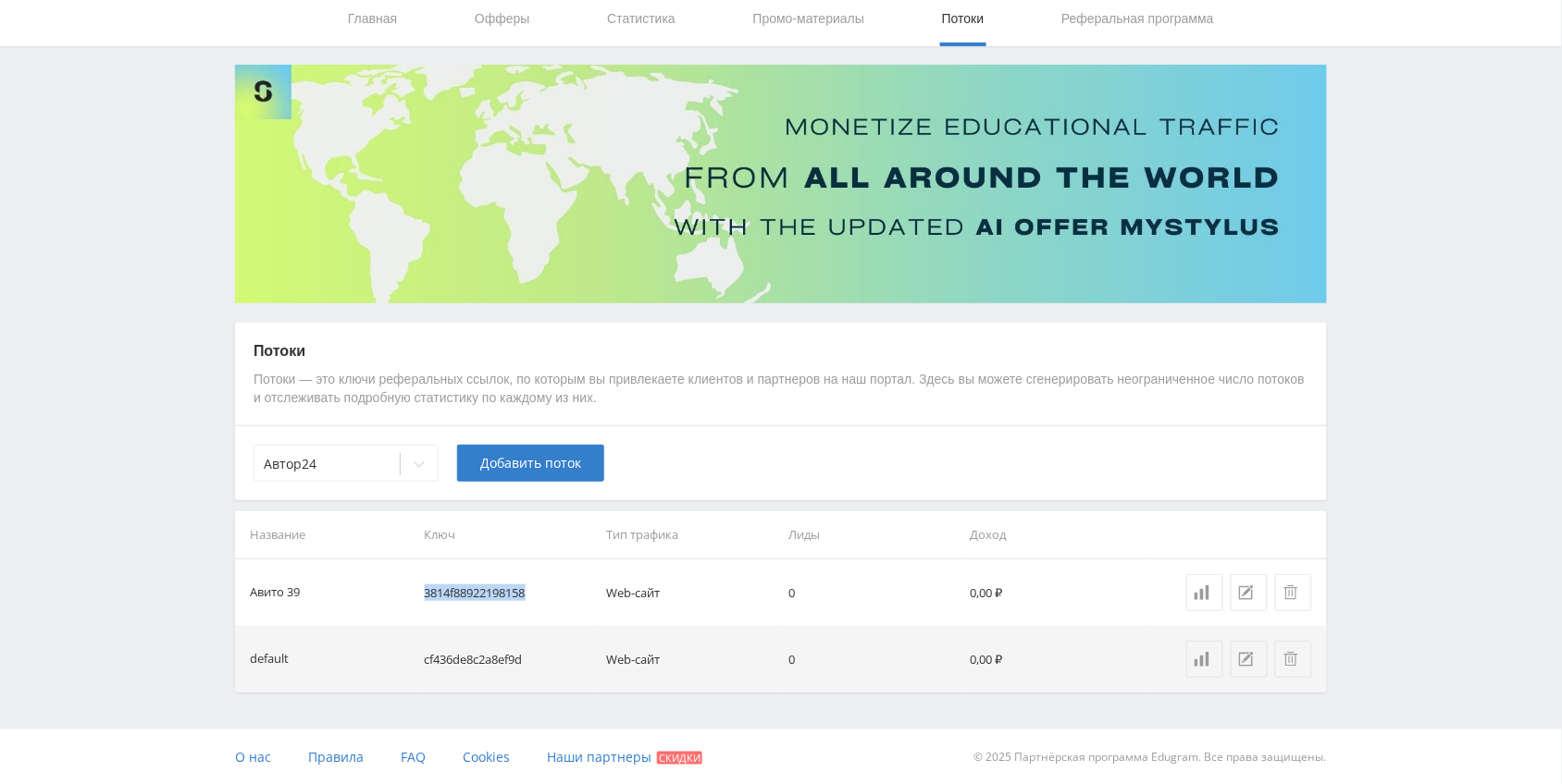
drag, startPoint x: 535, startPoint y: 593, endPoint x: 422, endPoint y: 592, distance: 113.0
click at [422, 592] on td "3814f88922198158" at bounding box center [508, 593] width 182 height 67
copy td "3814f88922198158"
